Goal: Find specific page/section

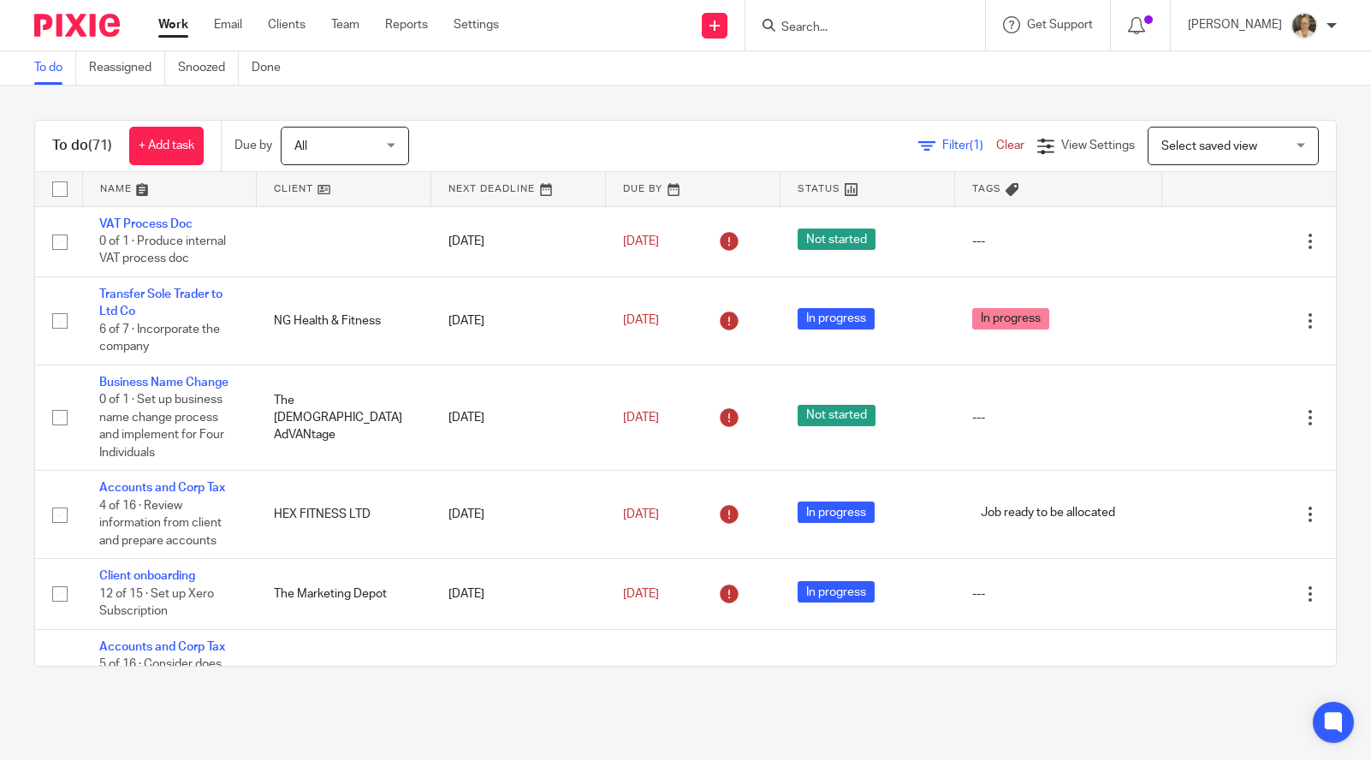
click at [858, 23] on input "Search" at bounding box center [856, 28] width 154 height 15
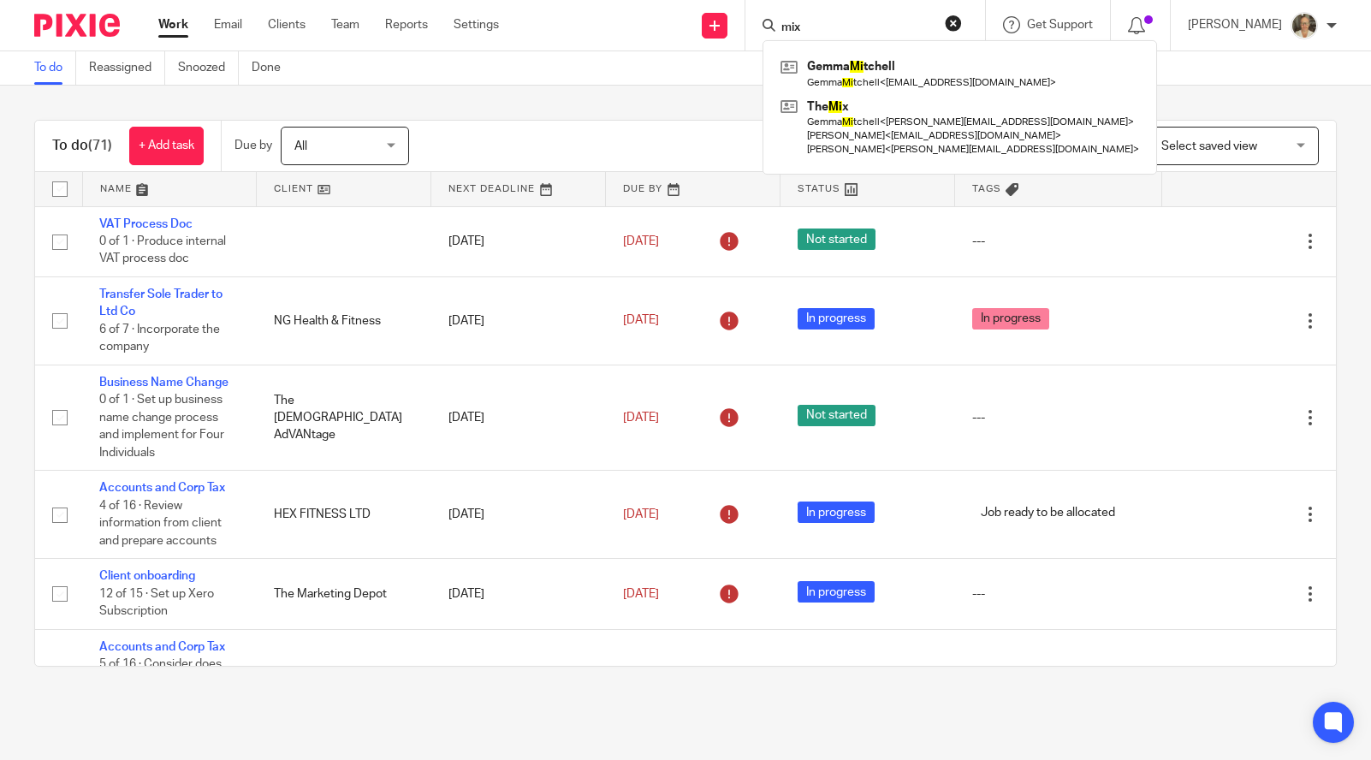
type input "mix"
click button "submit" at bounding box center [0, 0] width 0 height 0
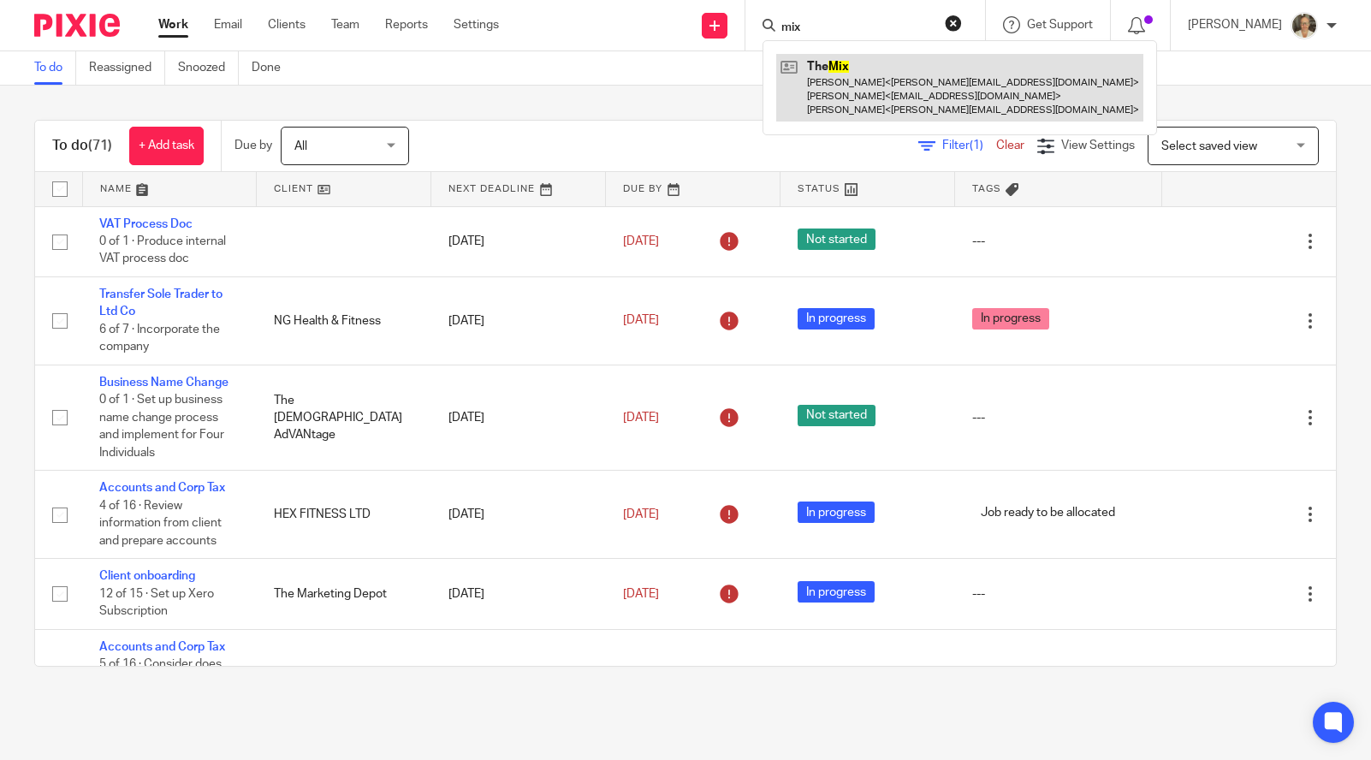
click at [938, 62] on link at bounding box center [959, 88] width 367 height 68
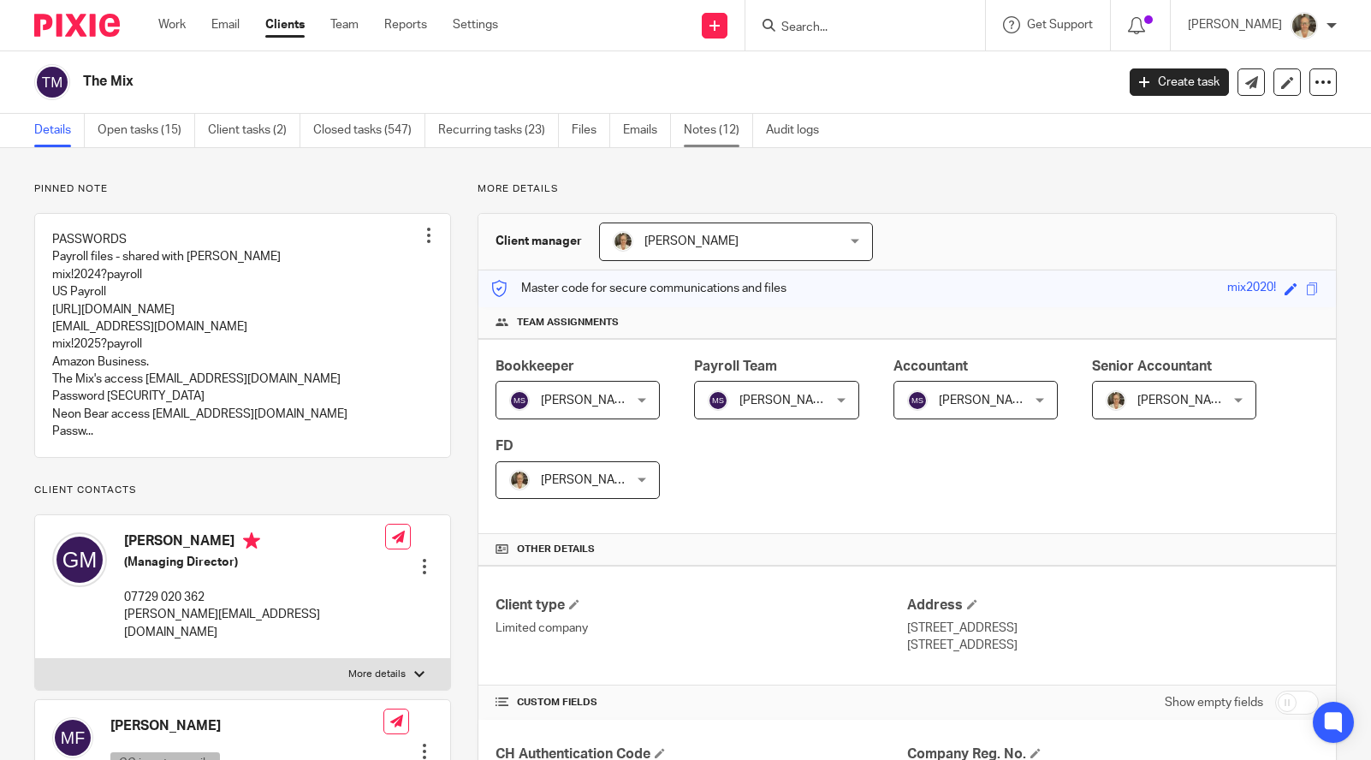
click at [720, 137] on link "Notes (12)" at bounding box center [718, 130] width 69 height 33
